Goal: Information Seeking & Learning: Find specific fact

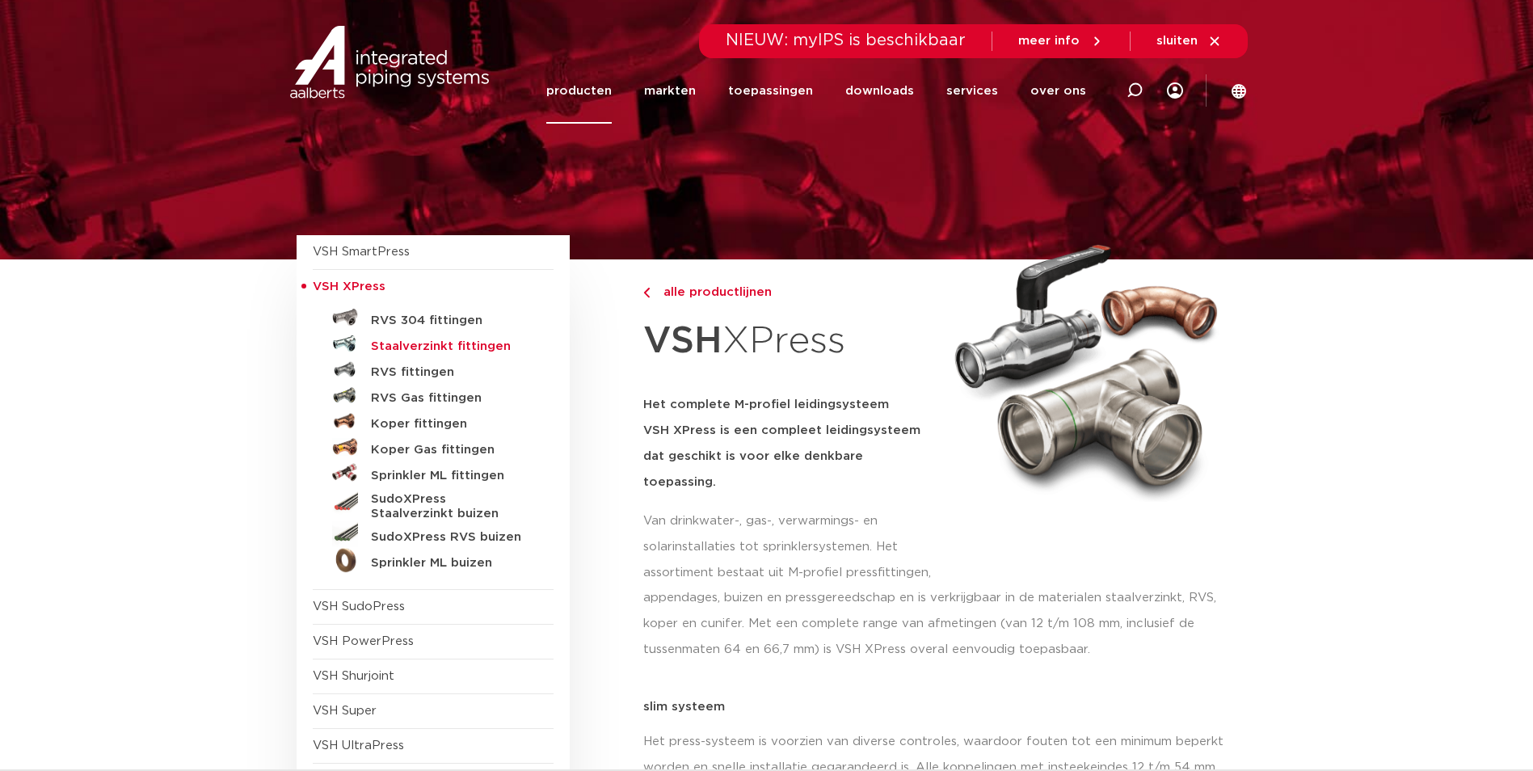
click at [429, 348] on h5 "Staalverzinkt fittingen" at bounding box center [451, 346] width 160 height 15
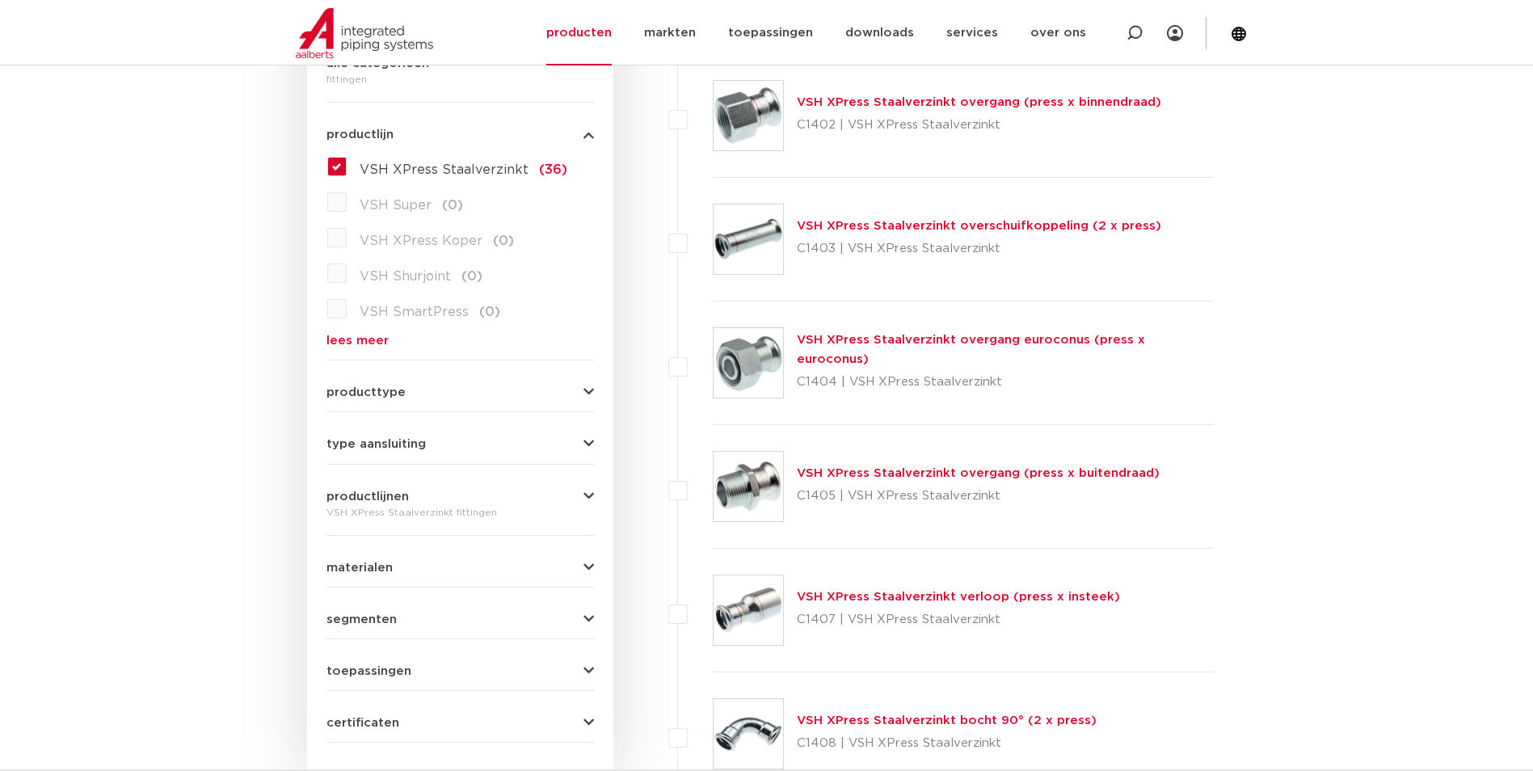
scroll to position [162, 0]
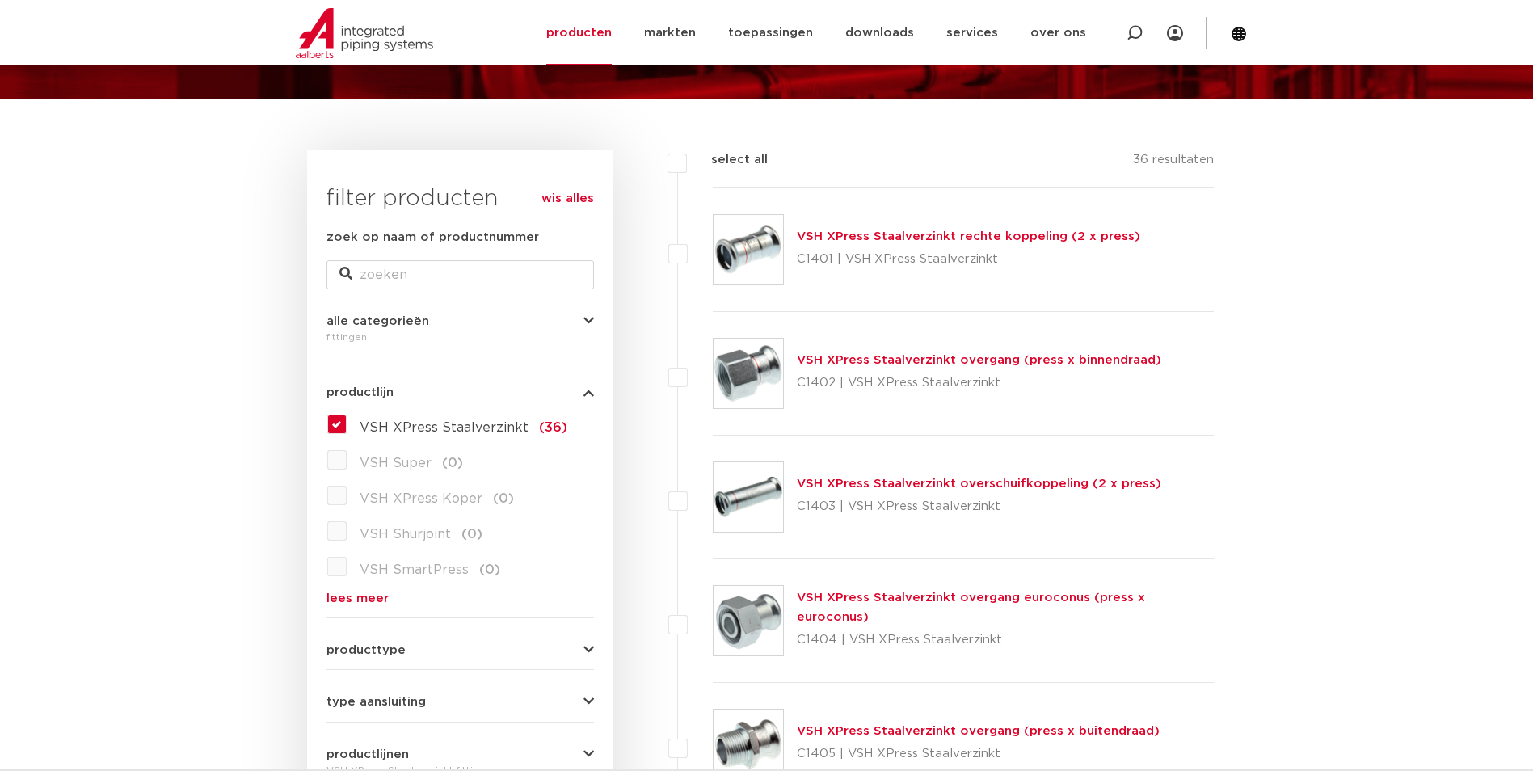
click at [585, 387] on icon "button" at bounding box center [588, 392] width 11 height 12
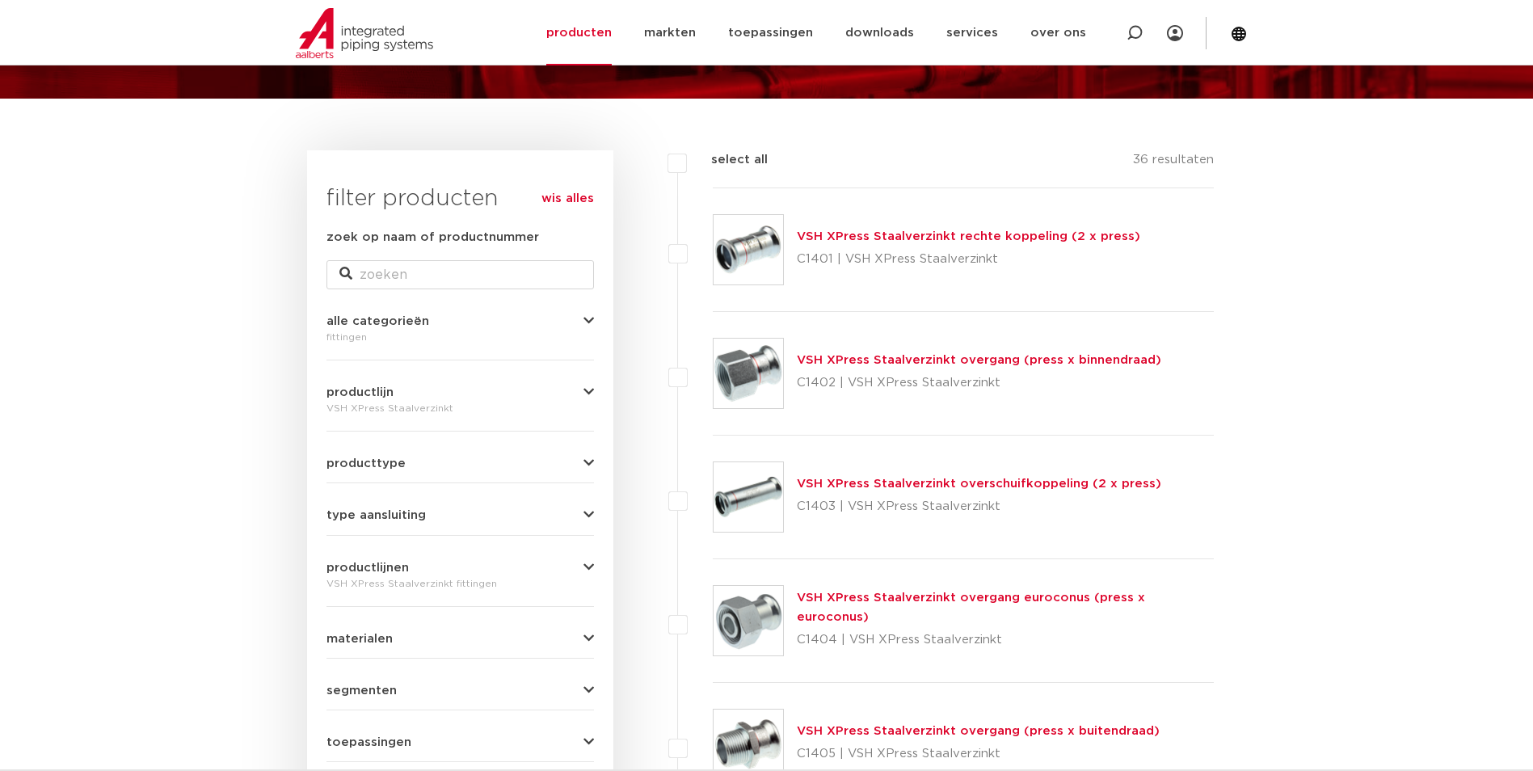
click at [558, 329] on div "fittingen" at bounding box center [459, 336] width 267 height 19
click at [572, 323] on button "alle categorieën" at bounding box center [459, 321] width 267 height 12
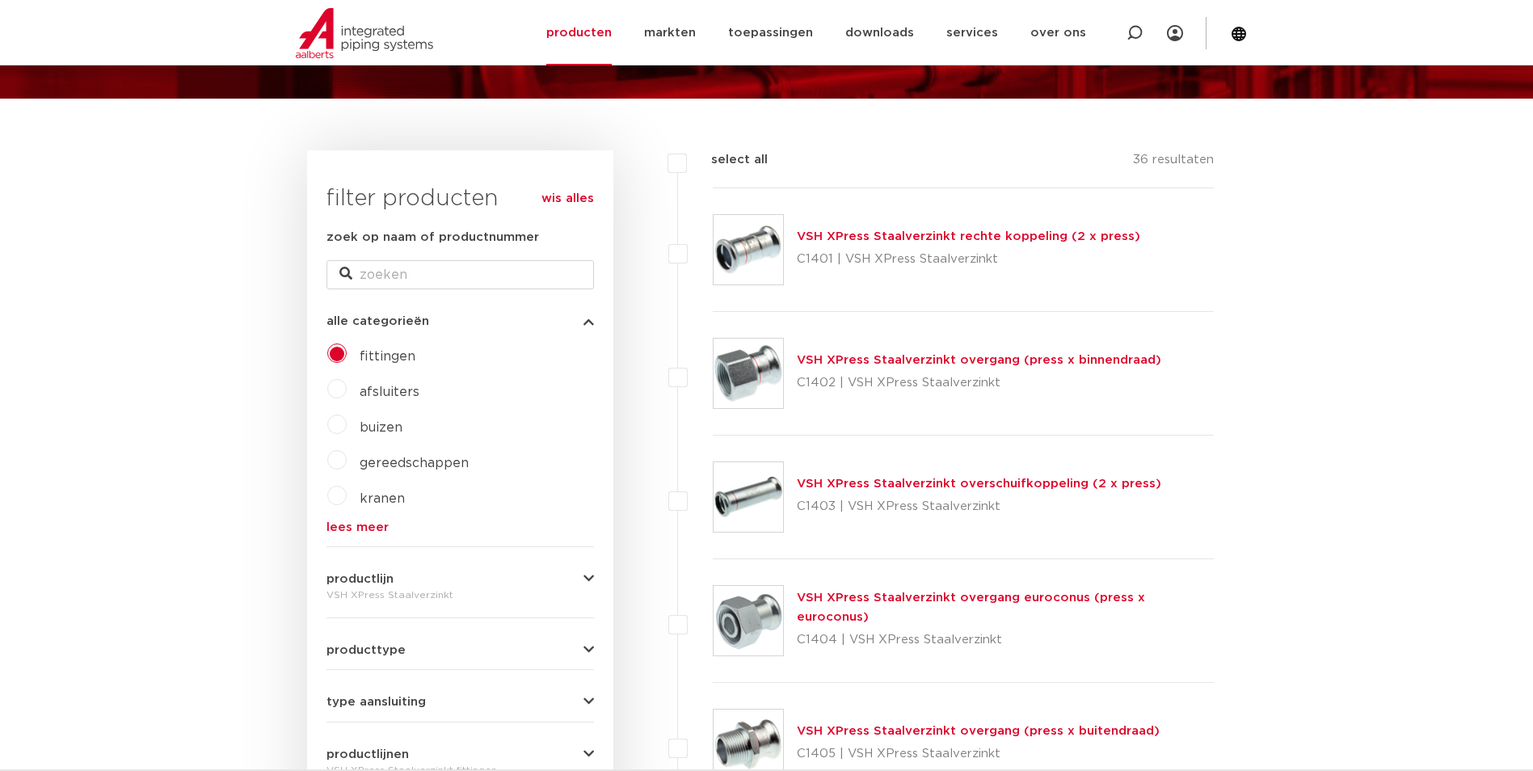
click at [349, 389] on label "afsluiters" at bounding box center [383, 389] width 73 height 26
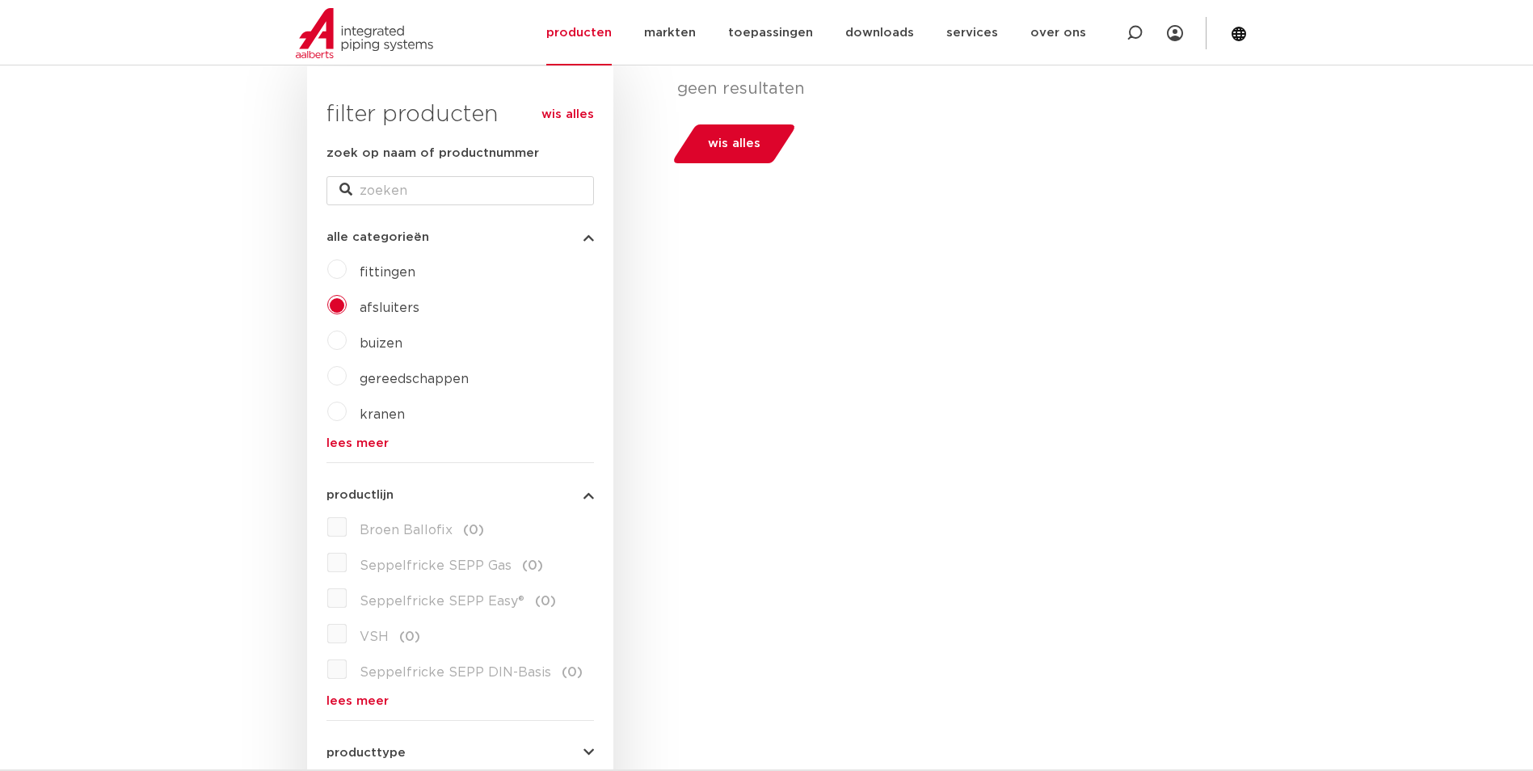
scroll to position [242, 0]
click at [371, 449] on link "lees meer" at bounding box center [459, 446] width 267 height 12
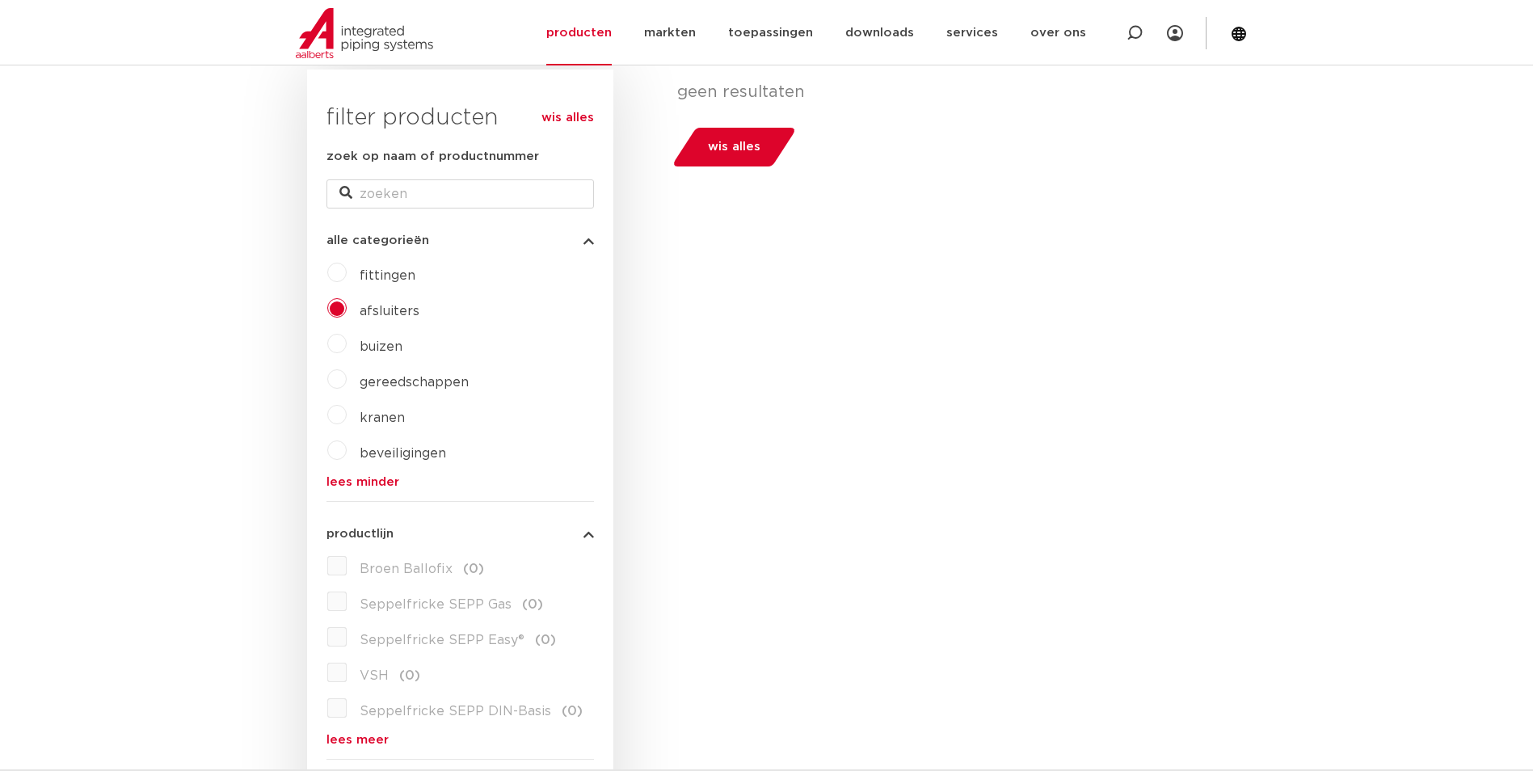
click at [587, 243] on icon "button" at bounding box center [588, 240] width 11 height 12
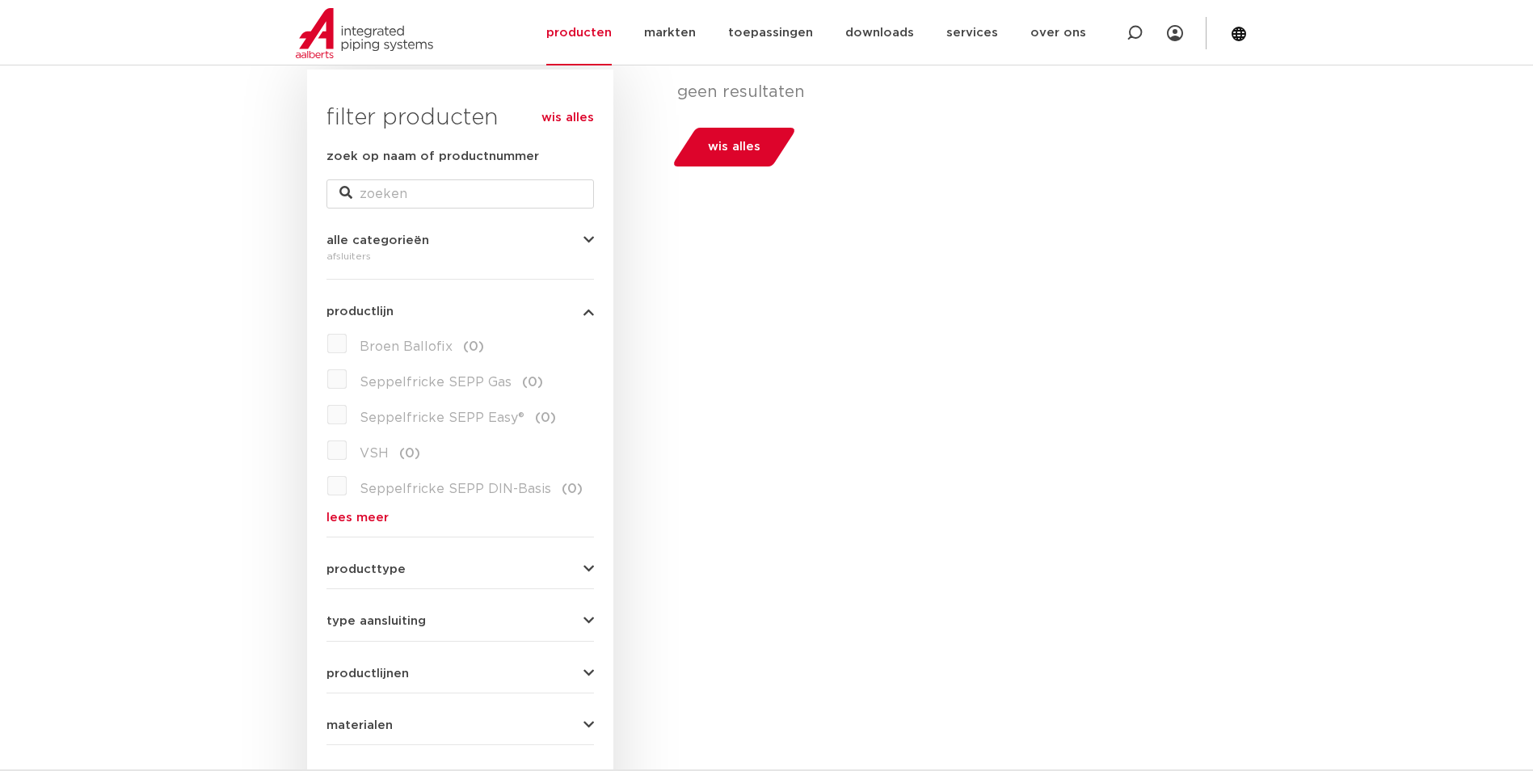
click at [572, 124] on link "wis alles" at bounding box center [567, 117] width 53 height 19
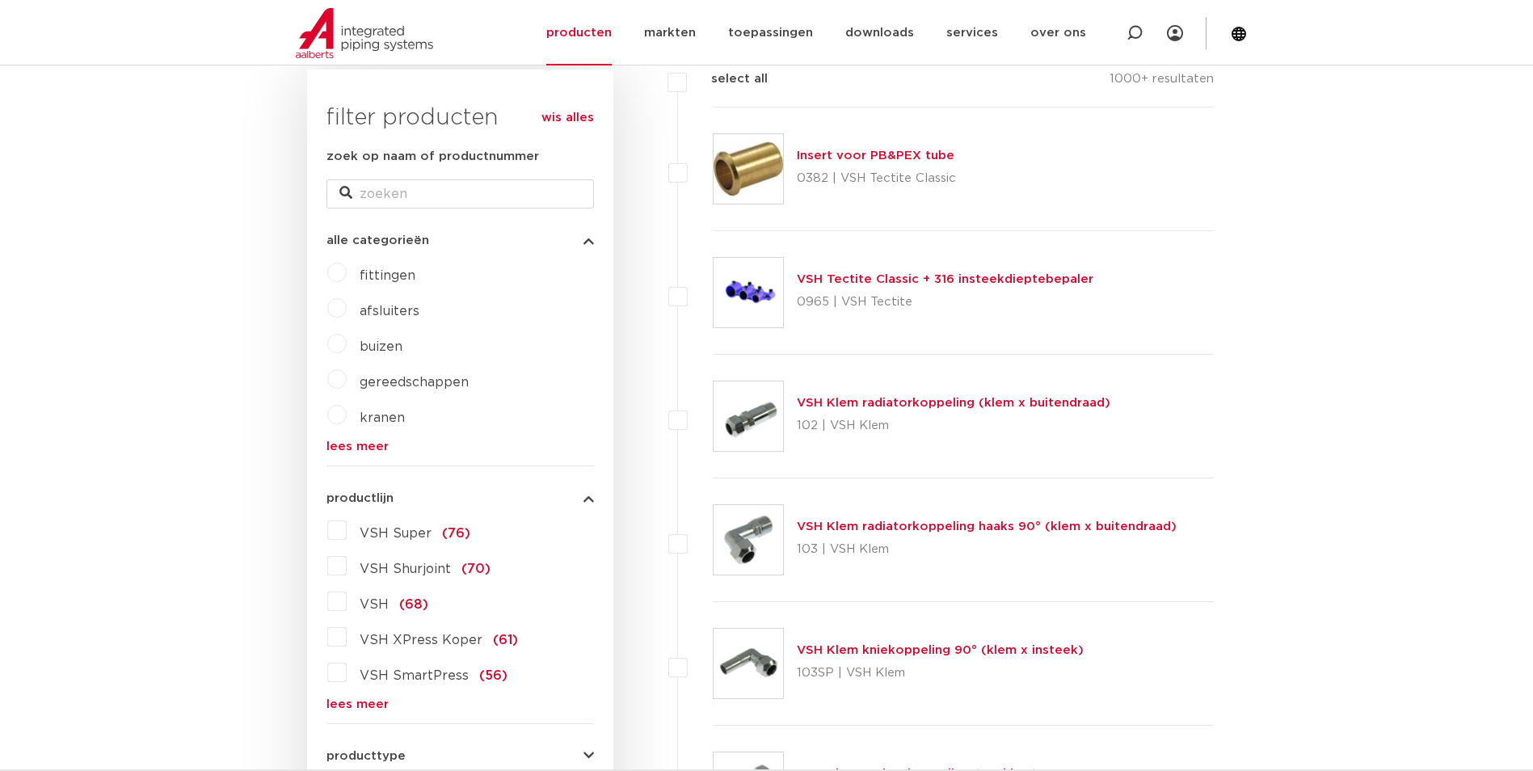
click at [347, 307] on label "afsluiters" at bounding box center [383, 308] width 73 height 26
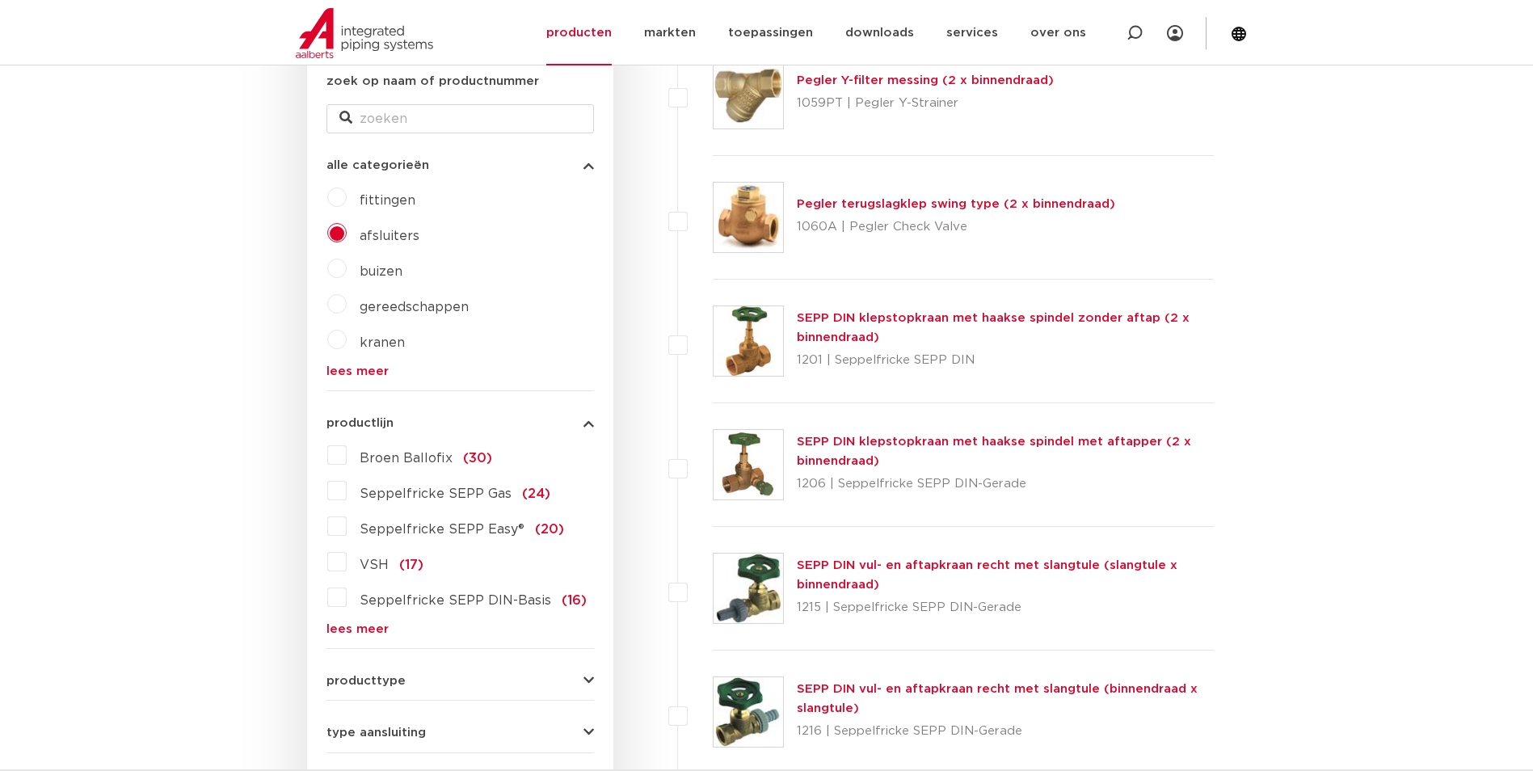
scroll to position [323, 0]
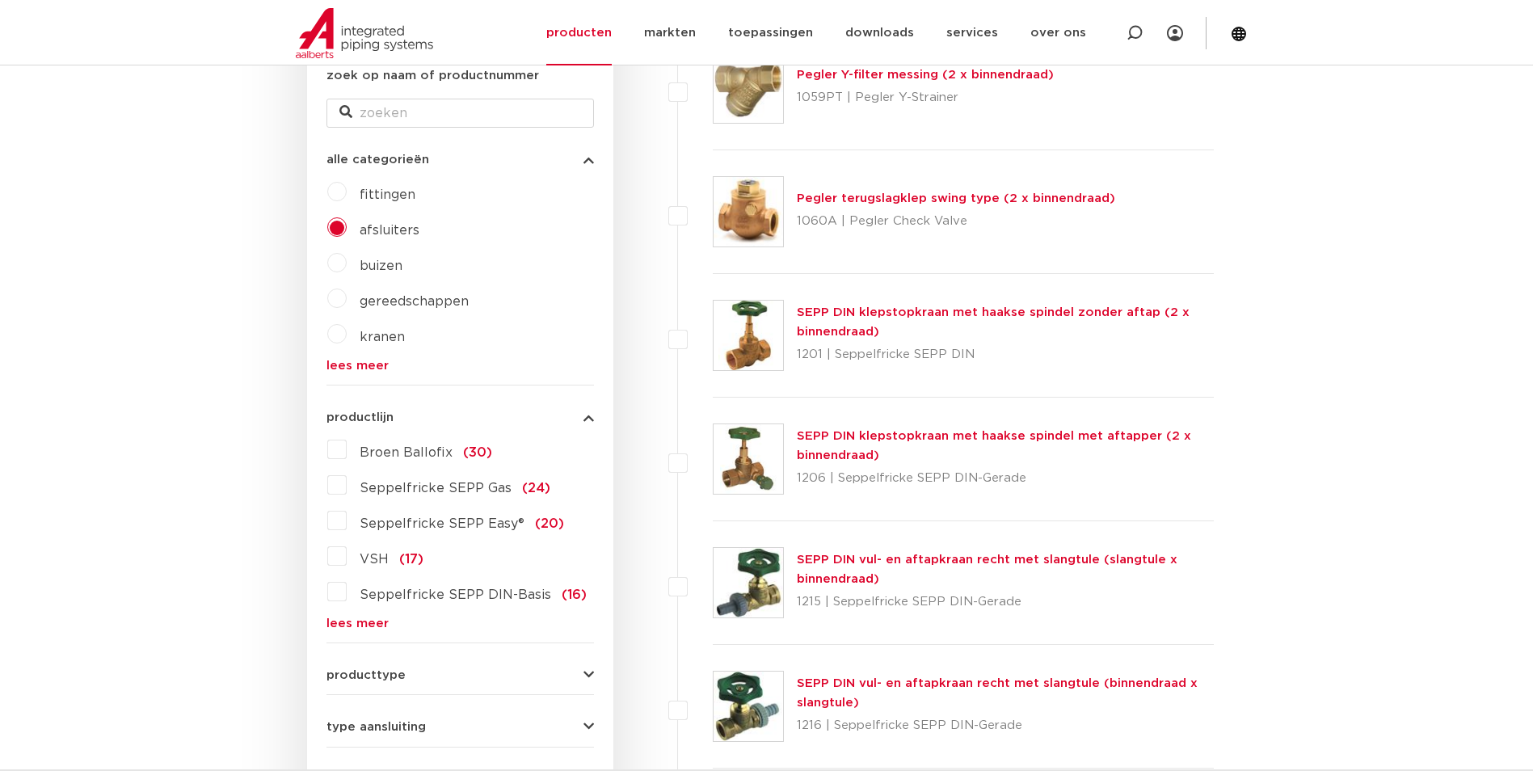
click at [347, 546] on label "VSH (17)" at bounding box center [385, 556] width 77 height 26
click at [0, 0] on input "VSH (17)" at bounding box center [0, 0] width 0 height 0
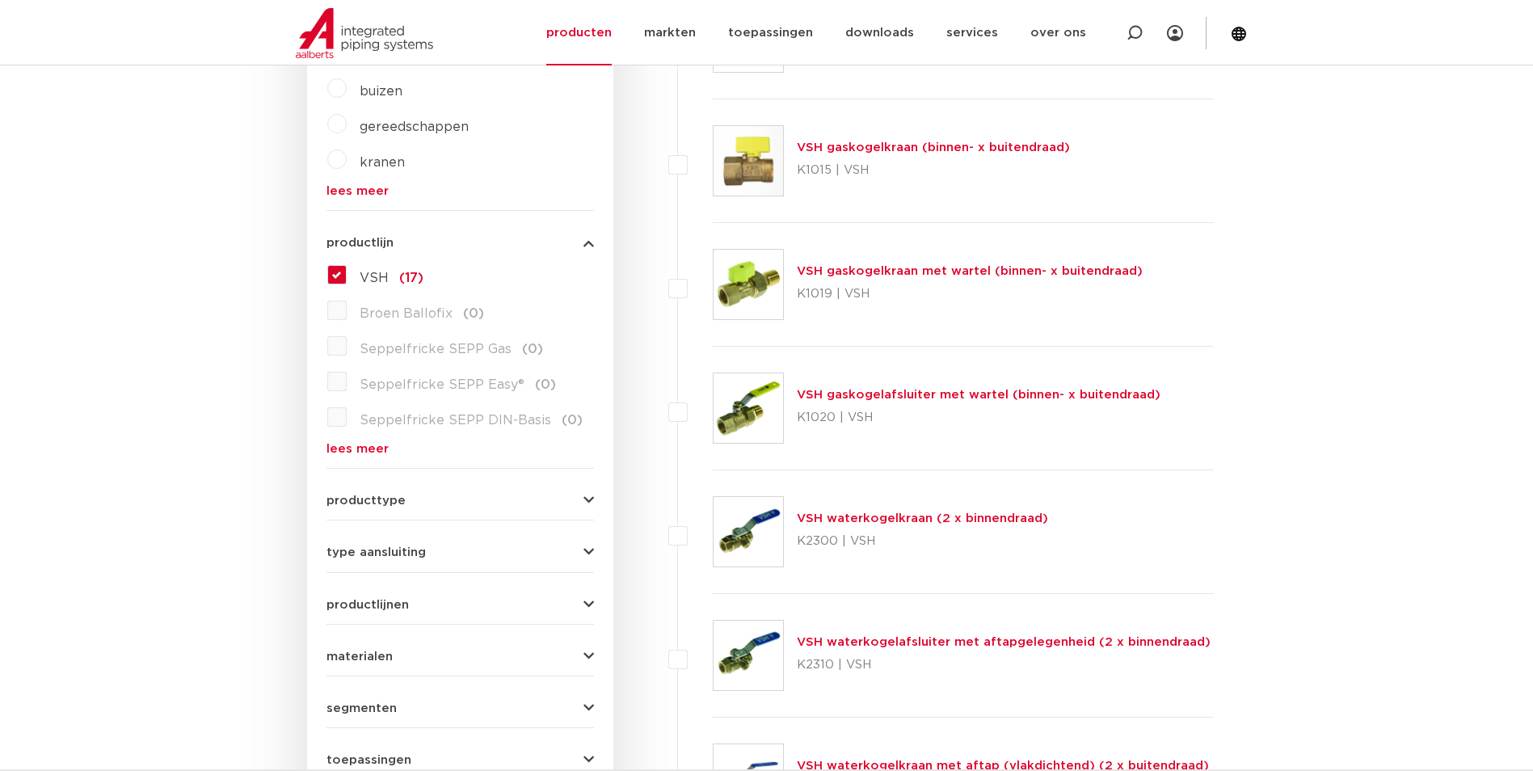
scroll to position [566, 0]
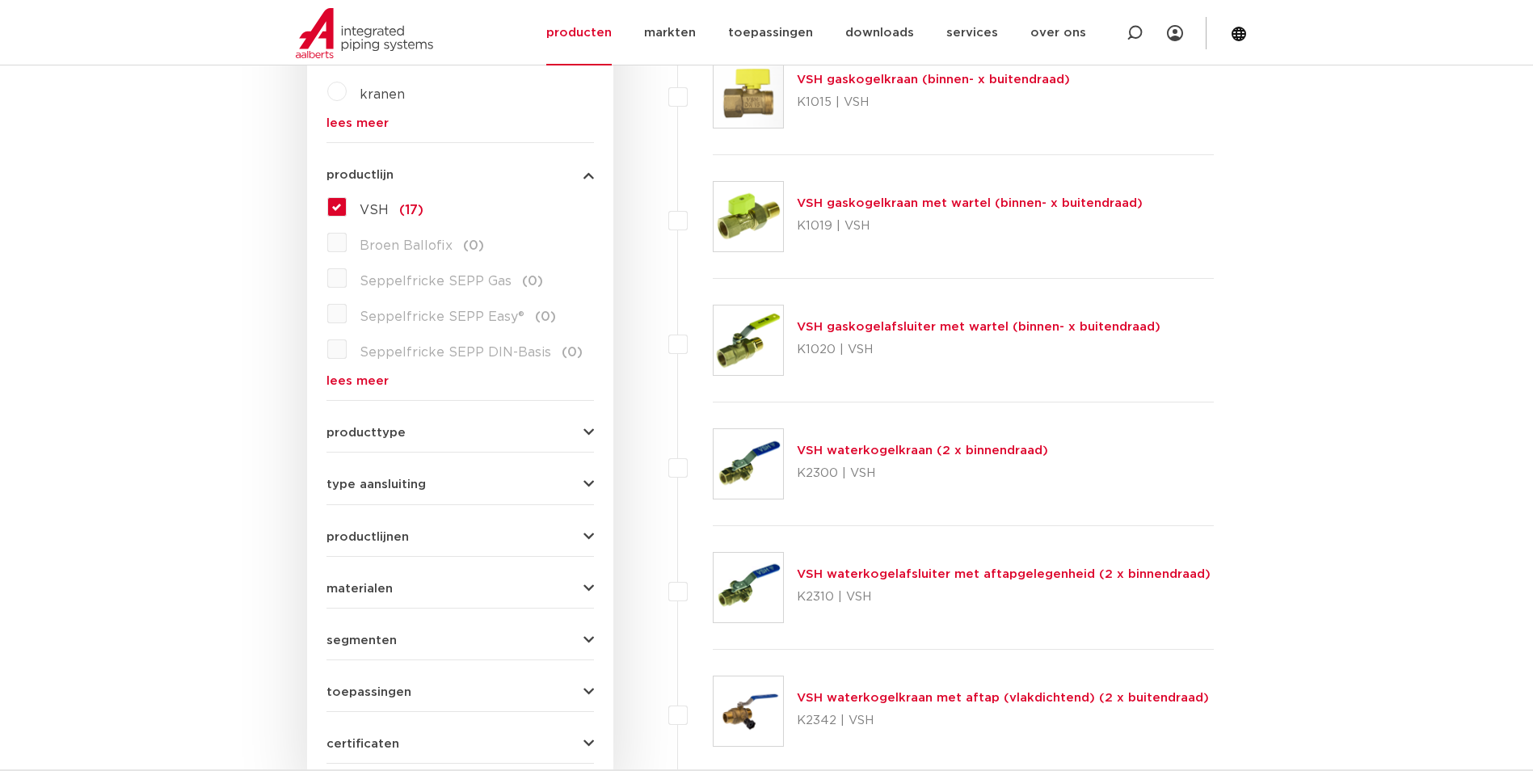
click at [453, 443] on form "zoek op naam of productnummer alle categorieën afsluiters fittingen afsluiters …" at bounding box center [459, 294] width 267 height 940
click at [452, 438] on button "producttype" at bounding box center [459, 433] width 267 height 12
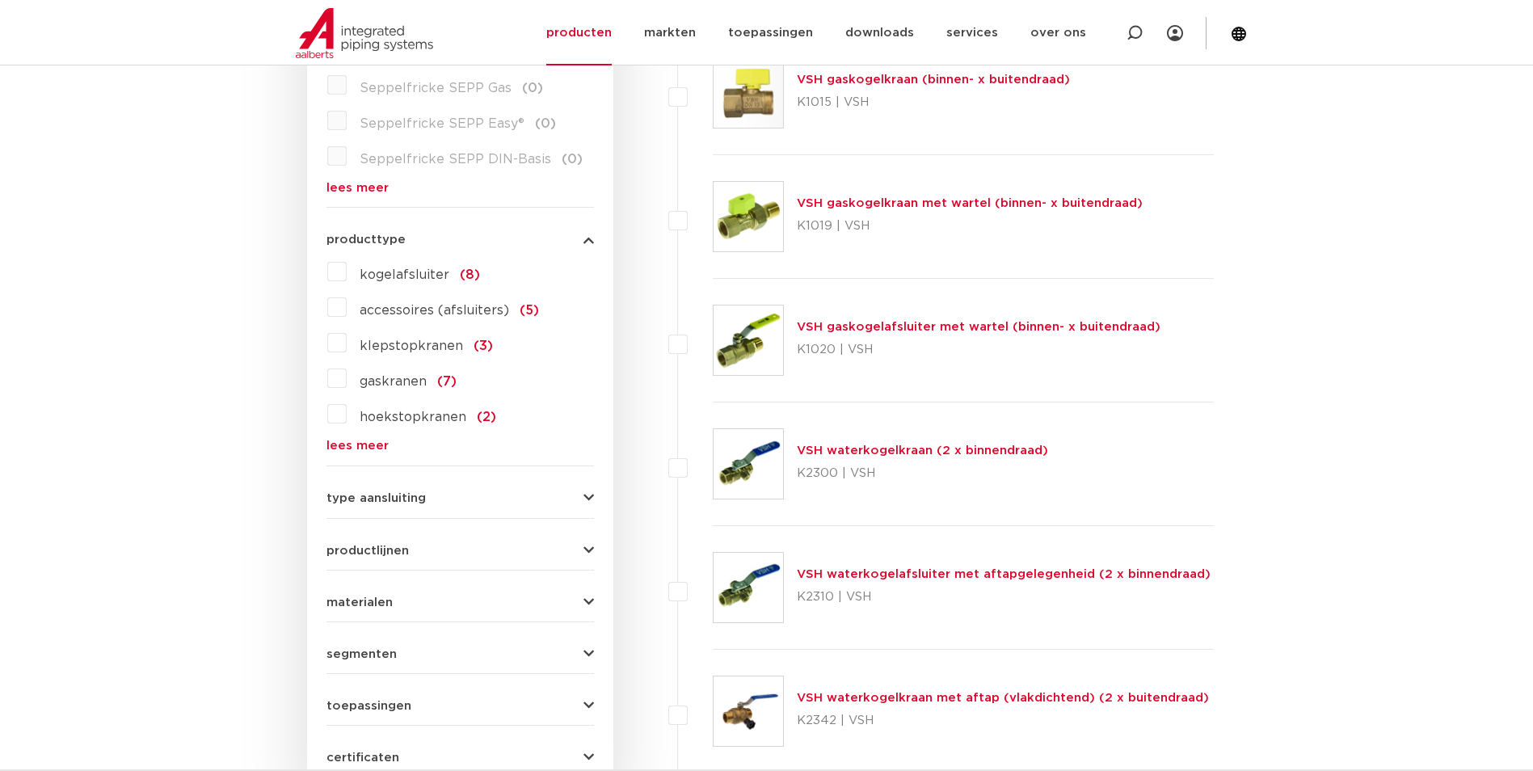
scroll to position [553, 0]
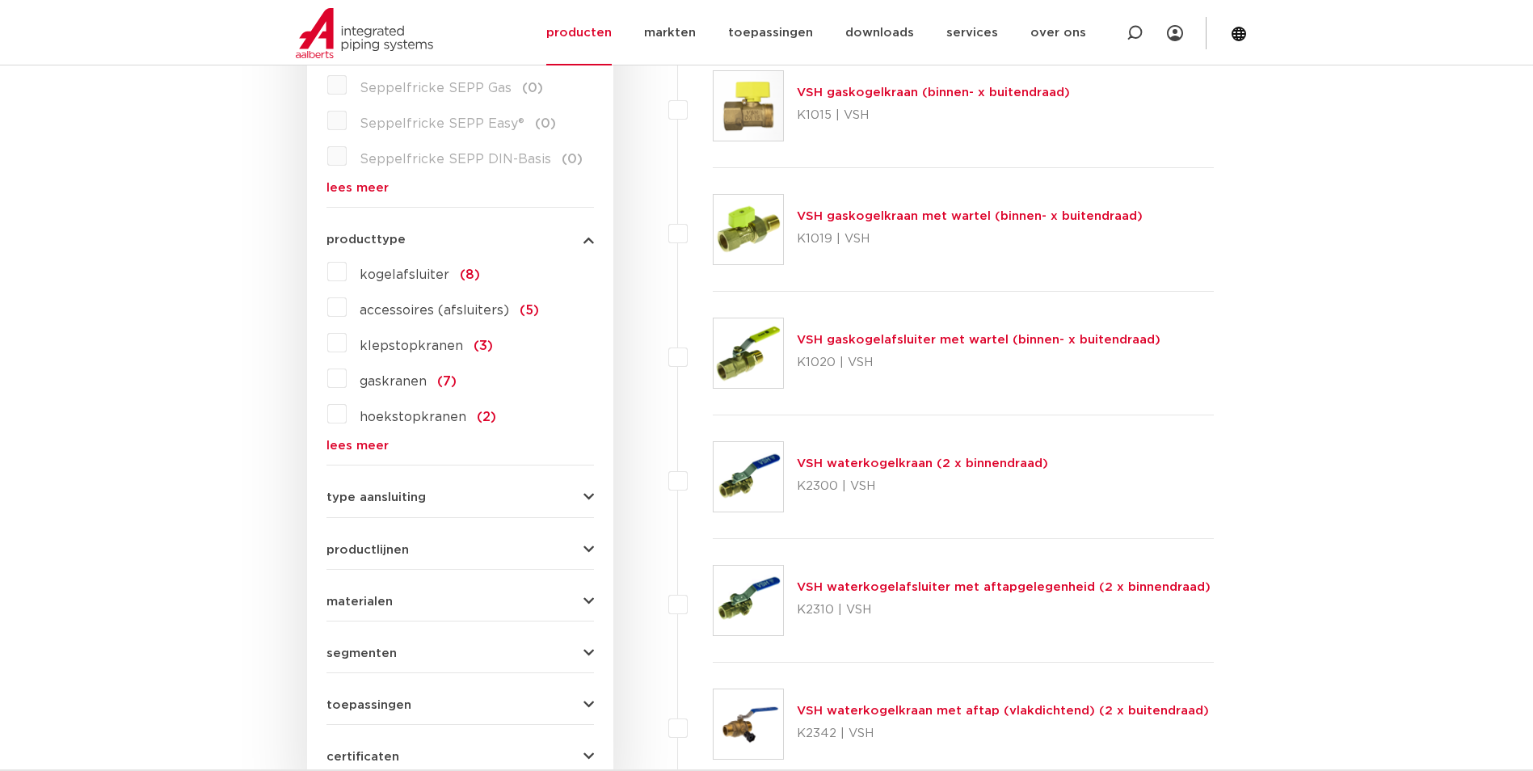
click at [347, 273] on label "kogelafsluiter (8)" at bounding box center [413, 272] width 133 height 26
click at [0, 0] on input "kogelafsluiter (8)" at bounding box center [0, 0] width 0 height 0
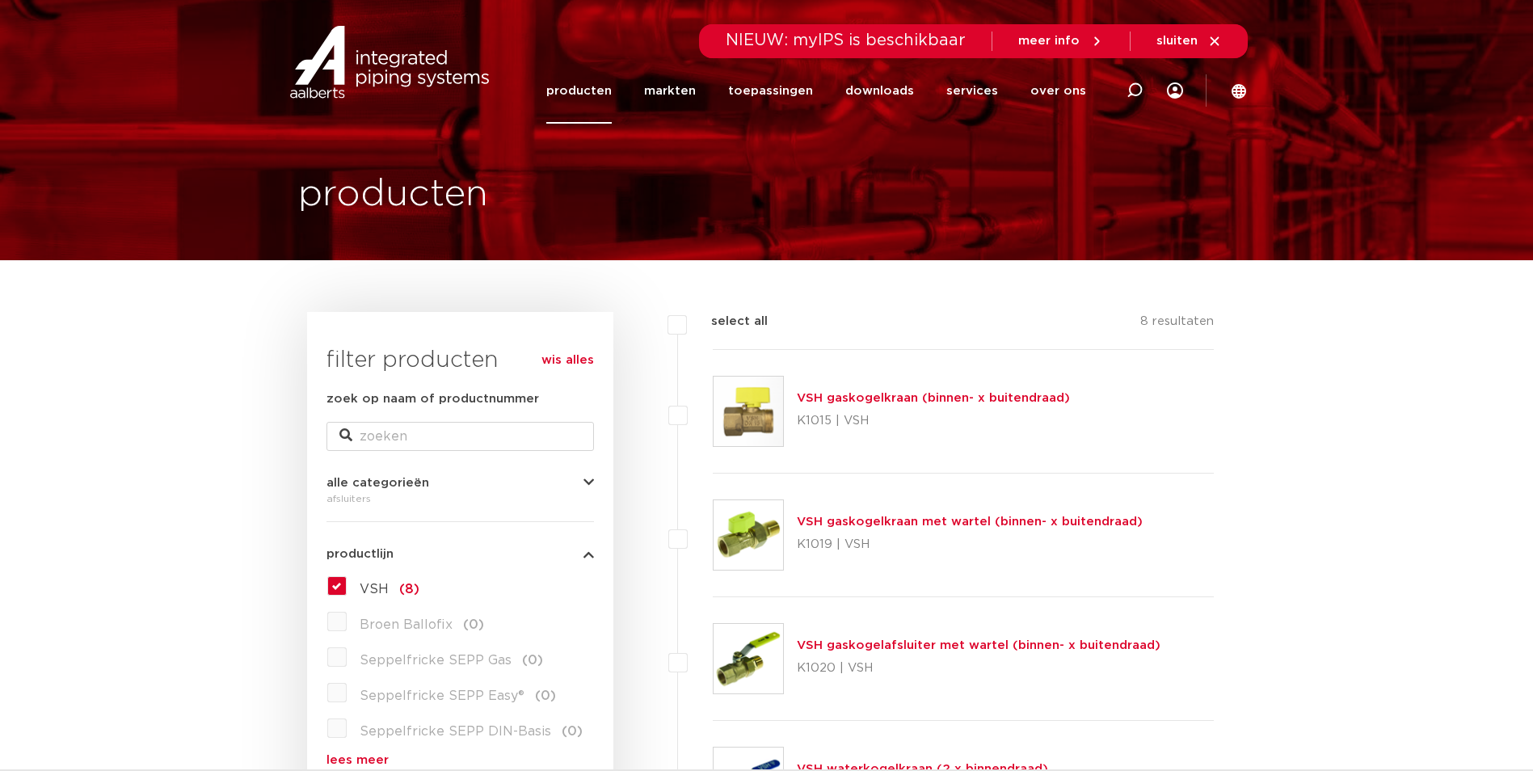
click at [575, 98] on link "producten" at bounding box center [578, 90] width 65 height 65
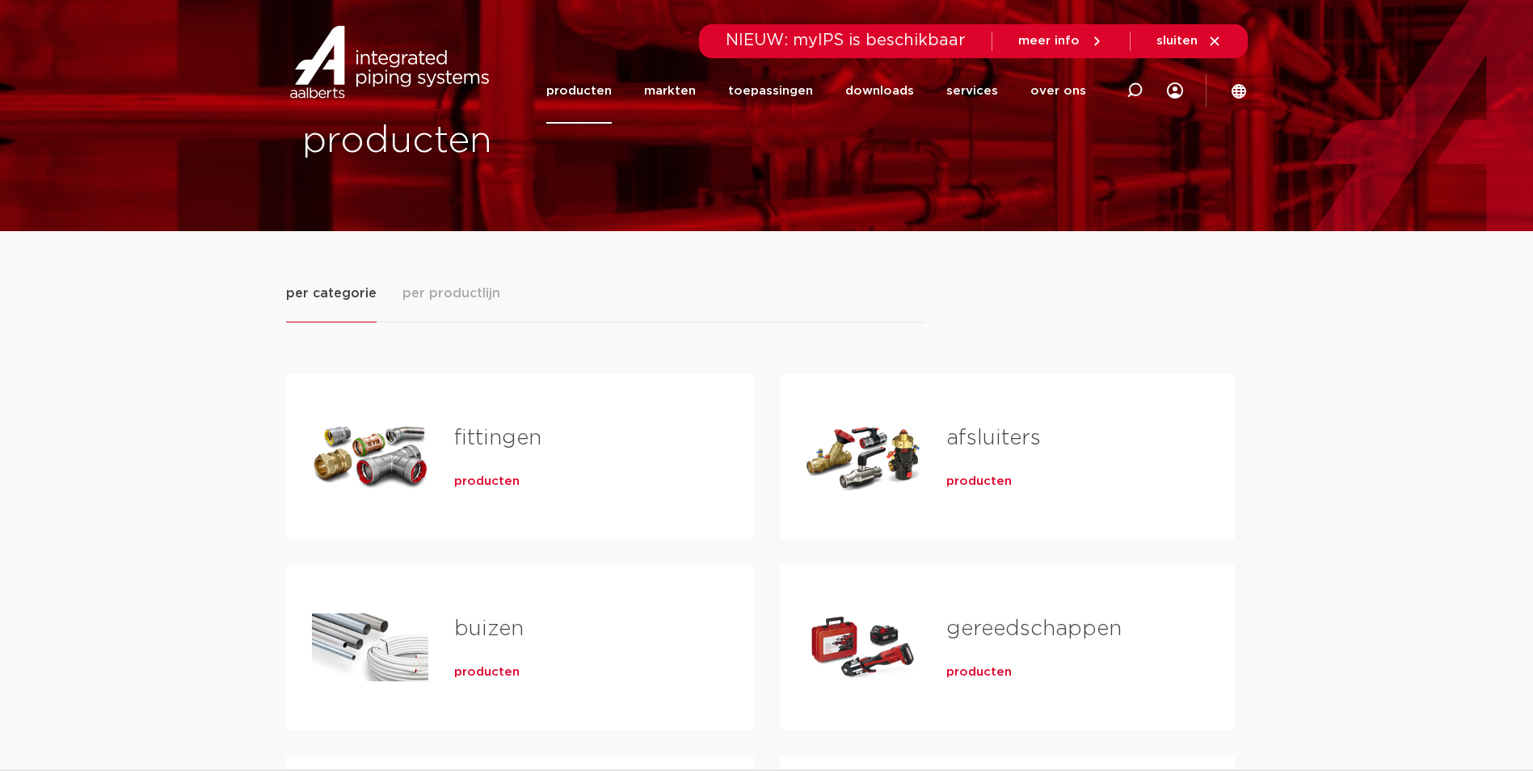
scroll to position [81, 0]
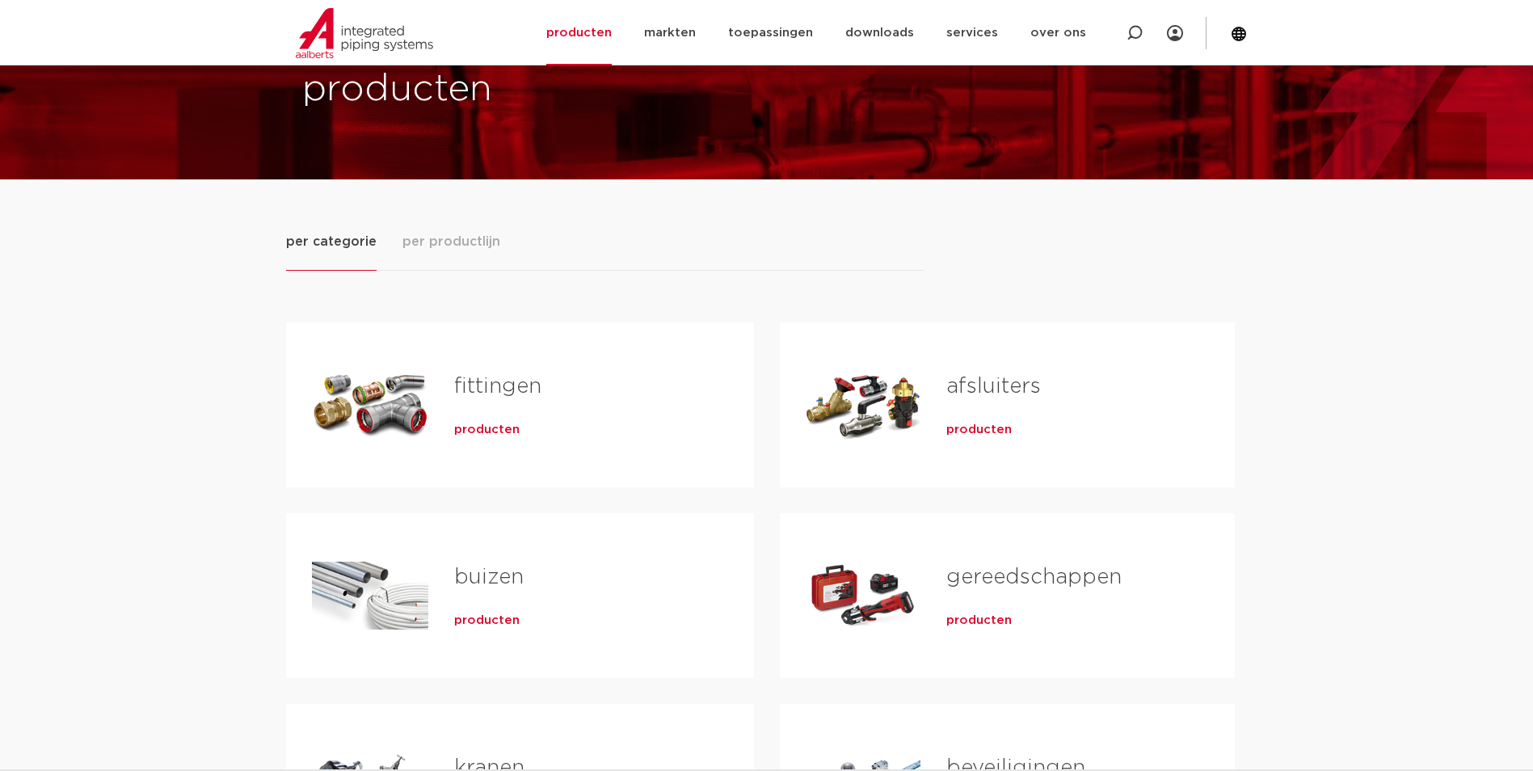
click at [951, 428] on span "producten" at bounding box center [978, 430] width 65 height 16
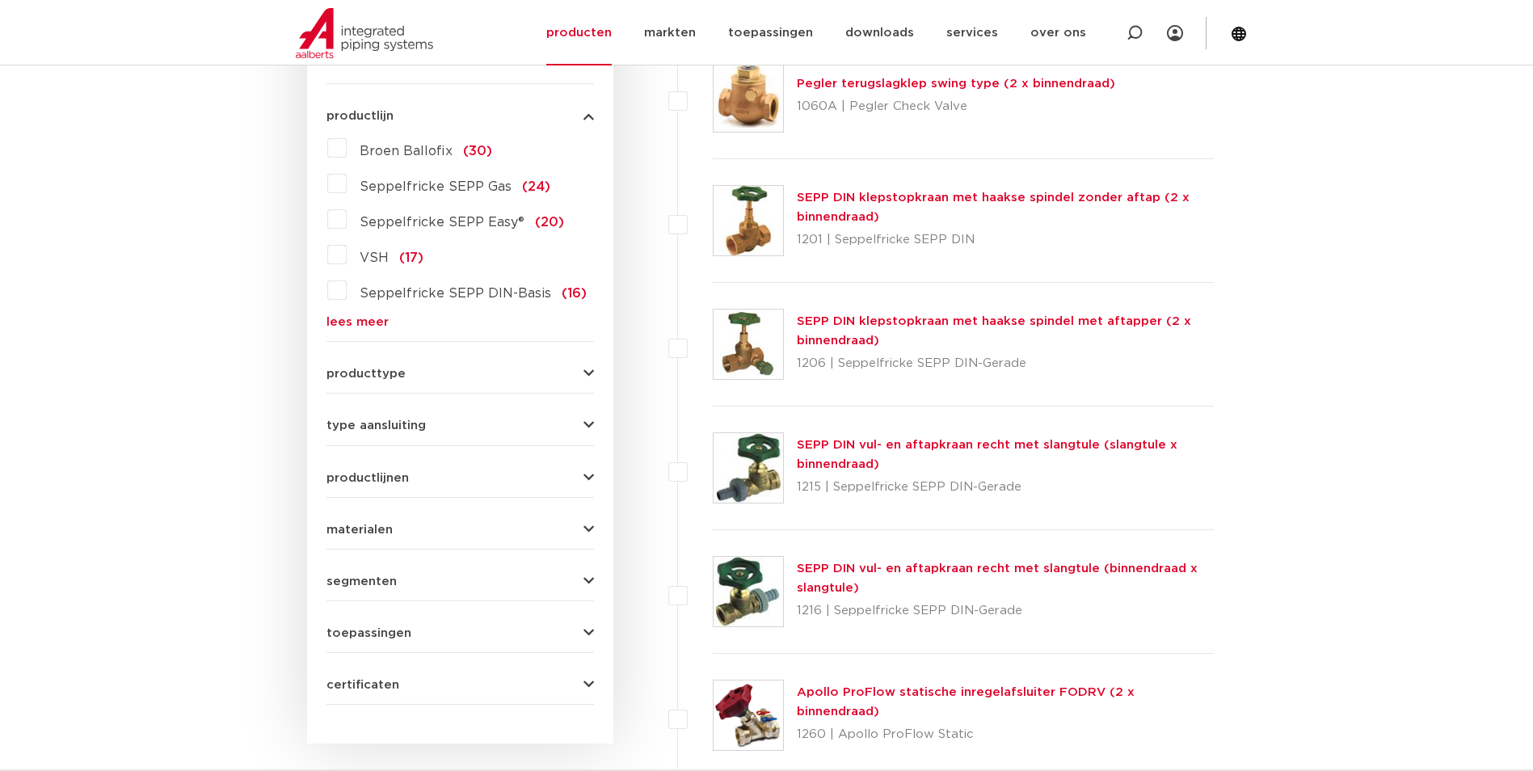
scroll to position [485, 0]
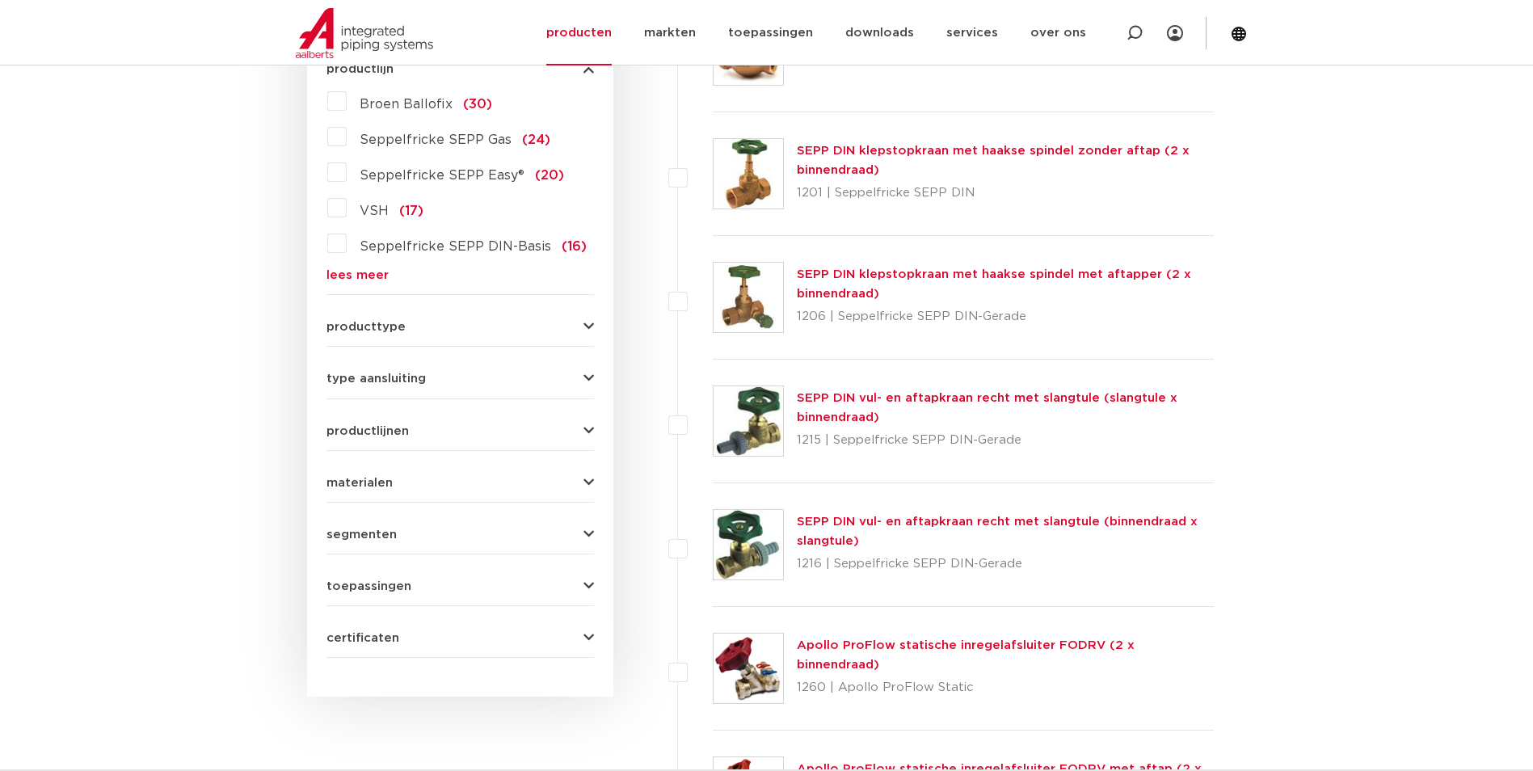
click at [436, 380] on button "type aansluiting" at bounding box center [459, 378] width 267 height 12
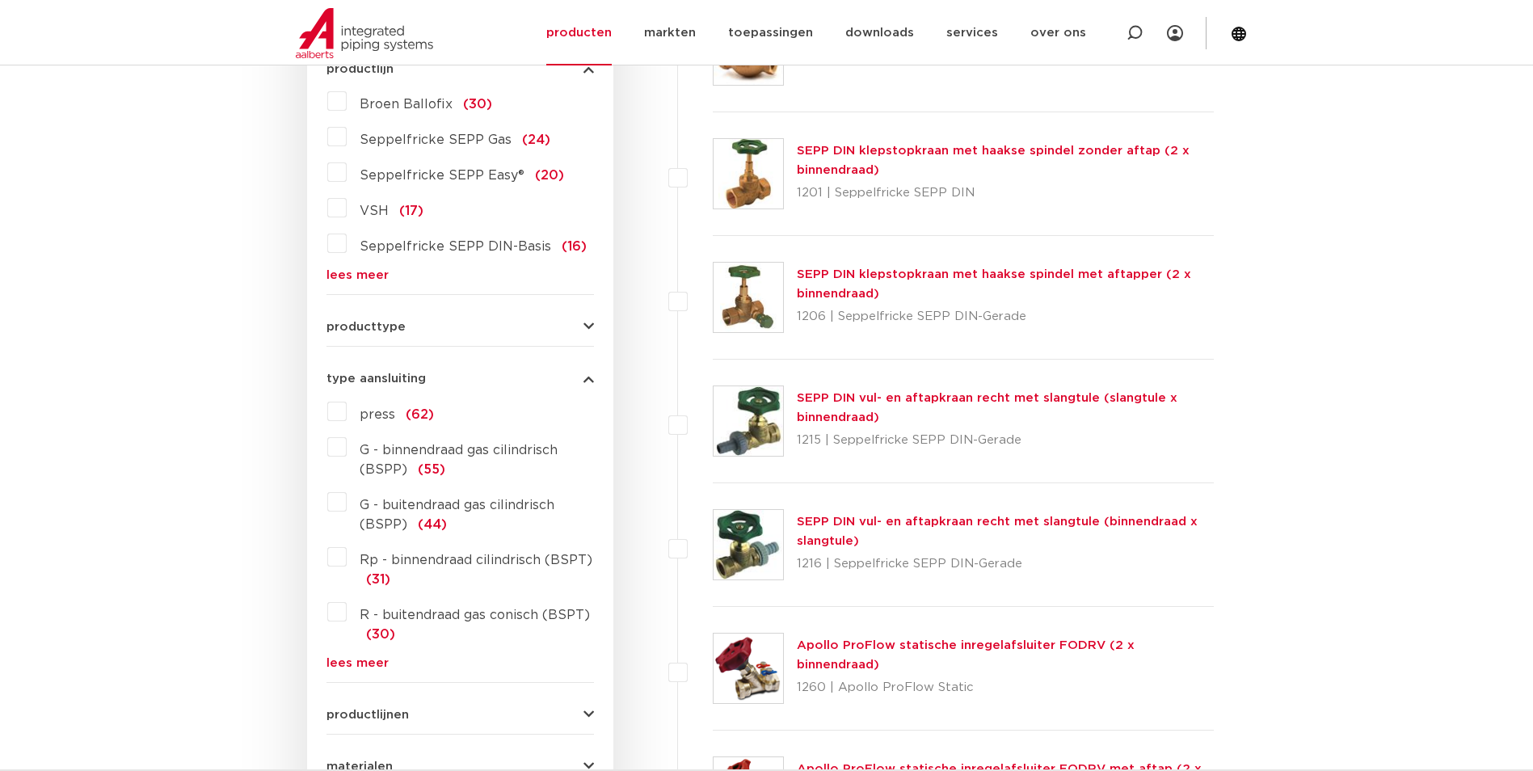
click at [347, 409] on label "press (62)" at bounding box center [390, 411] width 87 height 26
click at [0, 0] on input "press (62)" at bounding box center [0, 0] width 0 height 0
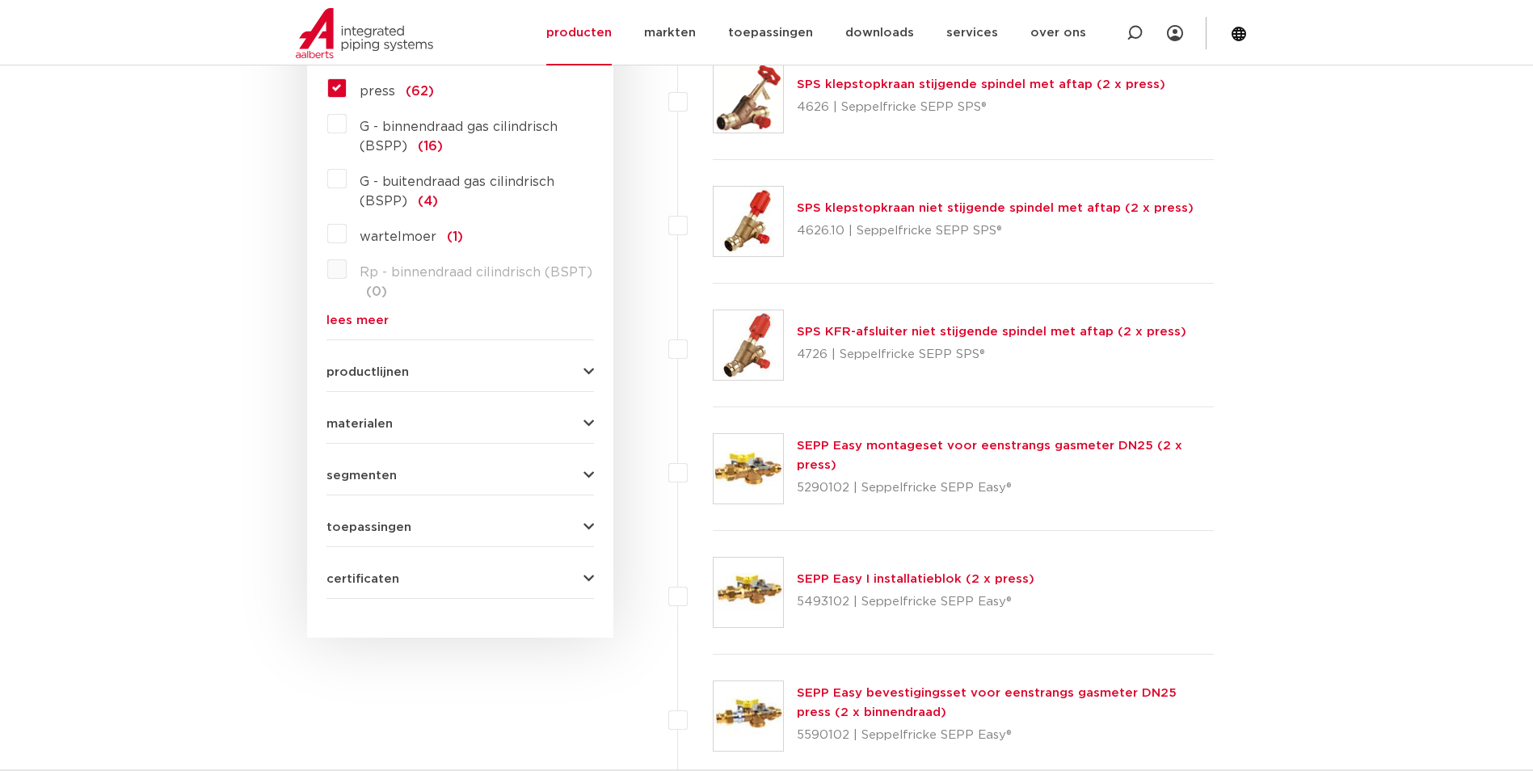
scroll to position [1374, 0]
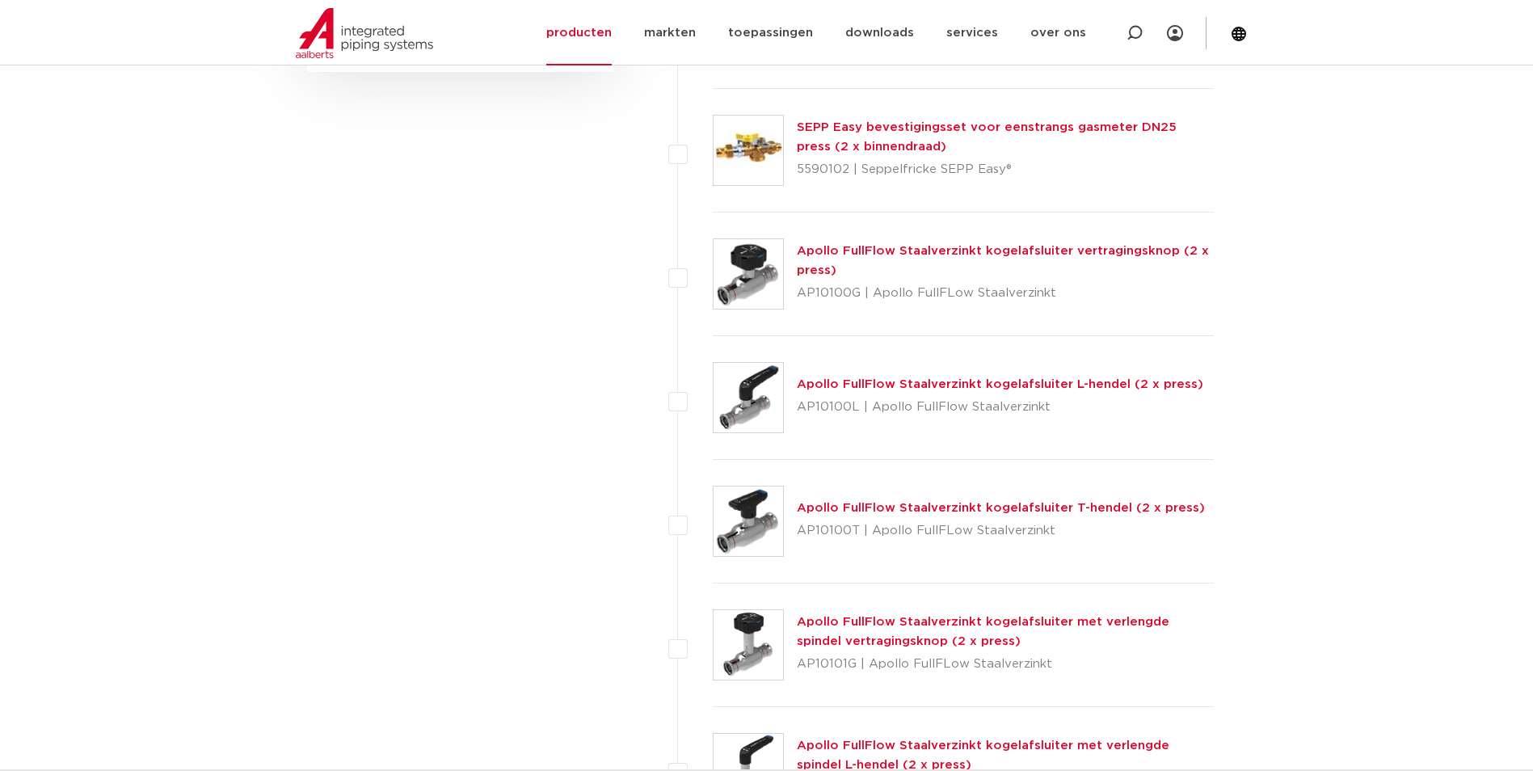
click at [934, 387] on link "Apollo FullFlow Staalverzinkt kogelafsluiter L-hendel (2 x press)" at bounding box center [1000, 384] width 406 height 12
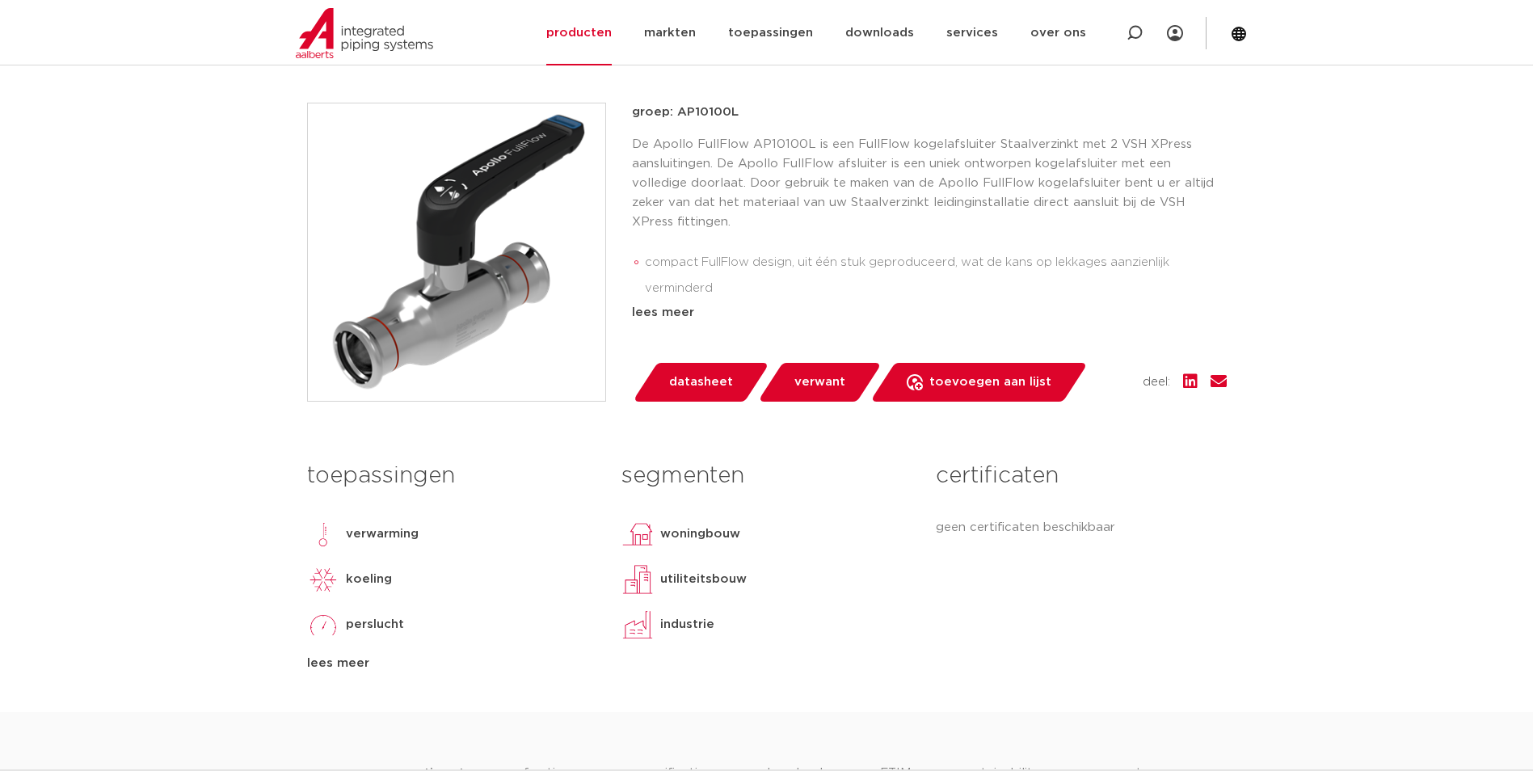
scroll to position [404, 0]
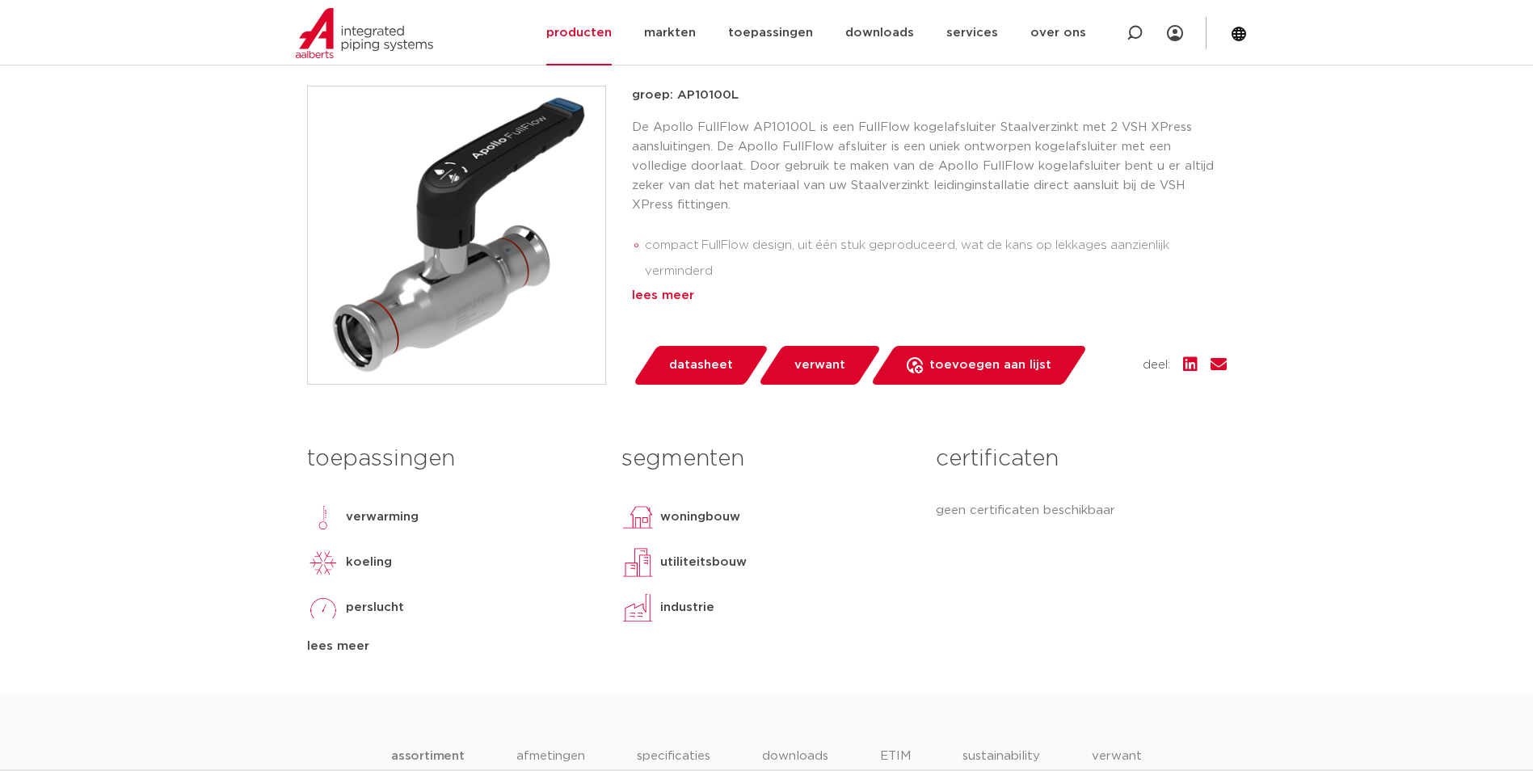
click at [665, 286] on div "lees meer" at bounding box center [929, 295] width 595 height 19
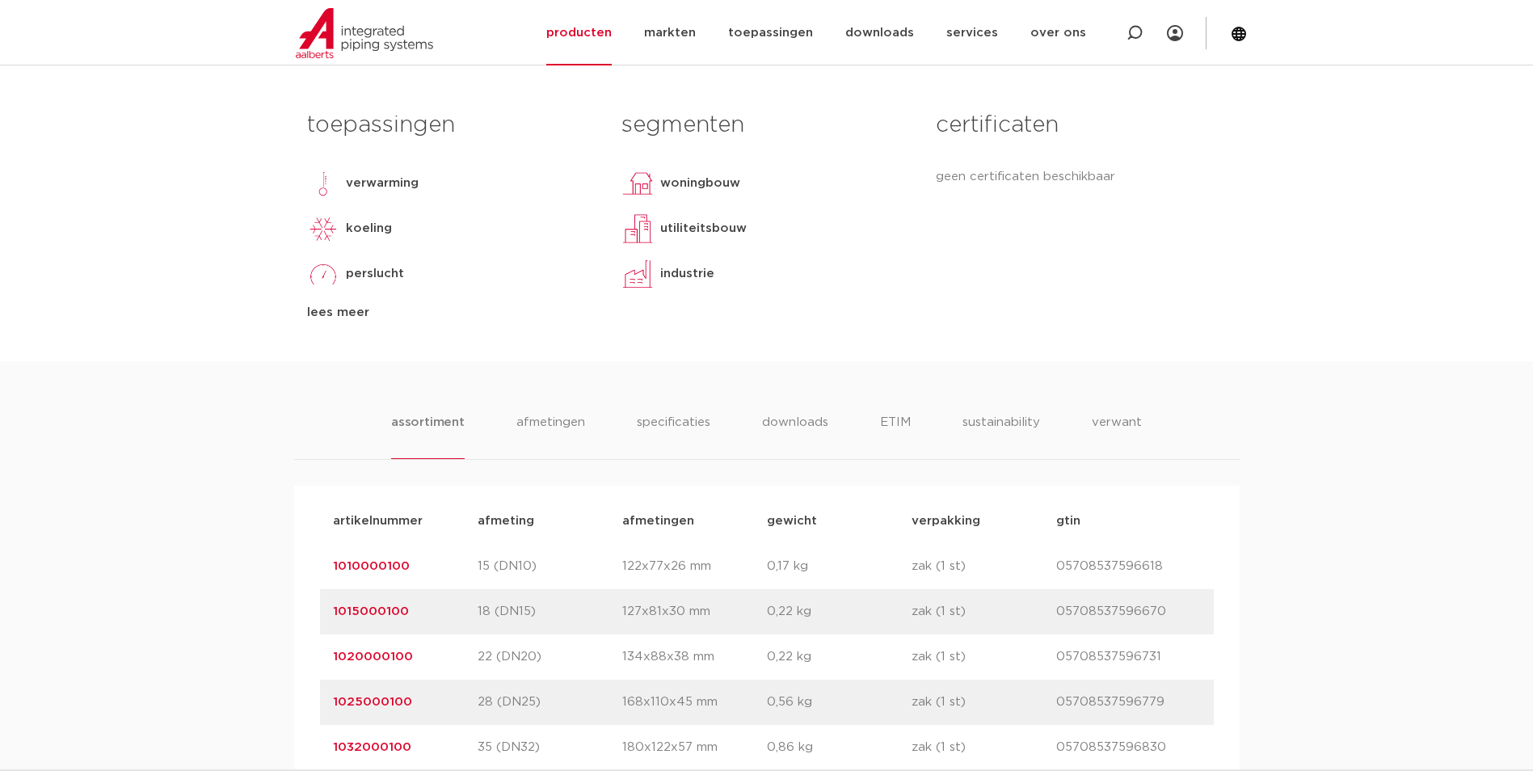
scroll to position [970, 0]
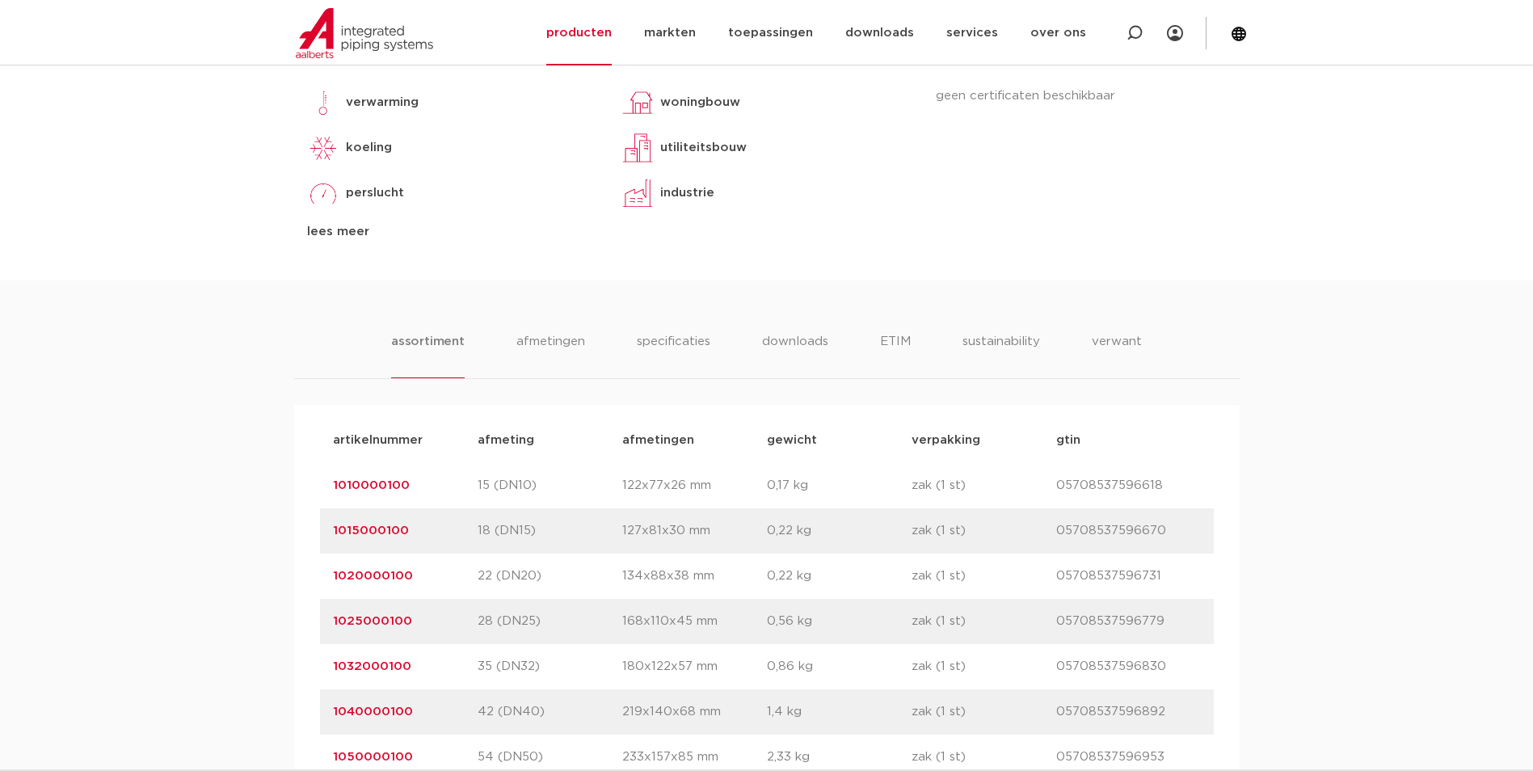
drag, startPoint x: 319, startPoint y: 427, endPoint x: 419, endPoint y: 428, distance: 99.4
click at [419, 463] on div "artikelnummer 1010000100 afmeting 15 (DN10) [GEOGRAPHIC_DATA] 122x77x26 mm gewi…" at bounding box center [767, 485] width 894 height 45
copy link "1010000100"
